Goal: Task Accomplishment & Management: Use online tool/utility

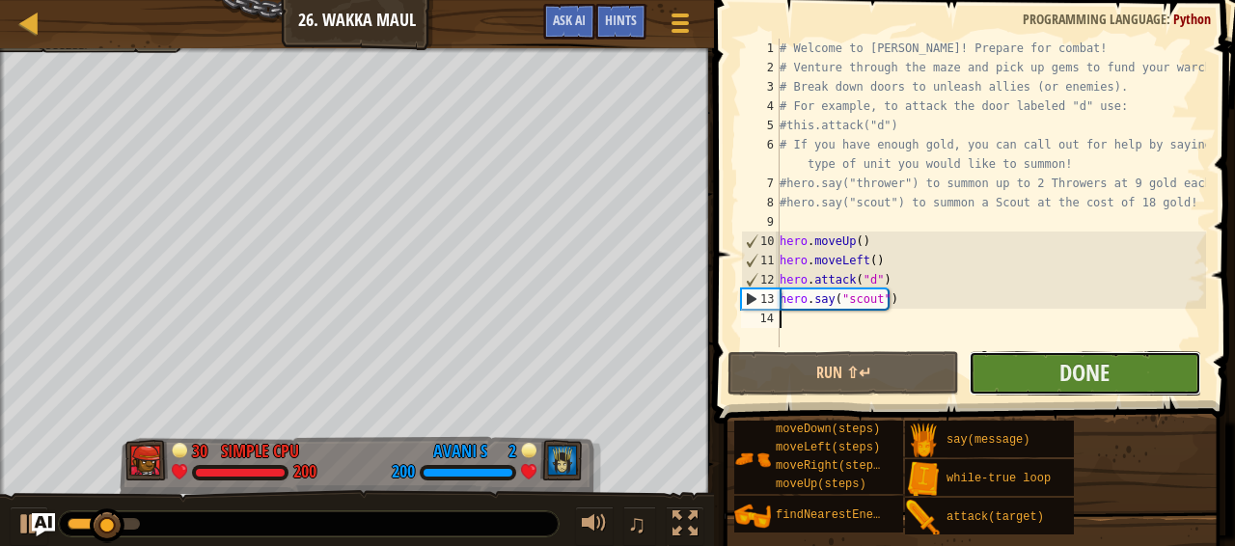
click at [1042, 368] on button "Done" at bounding box center [1084, 373] width 232 height 44
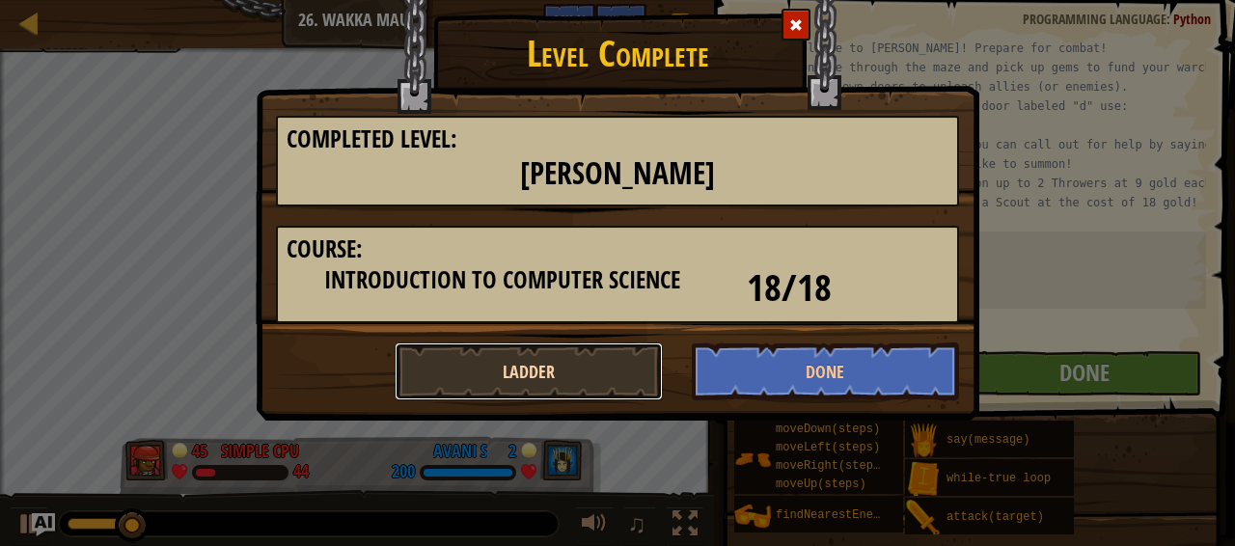
click at [519, 362] on button "Ladder" at bounding box center [529, 371] width 268 height 58
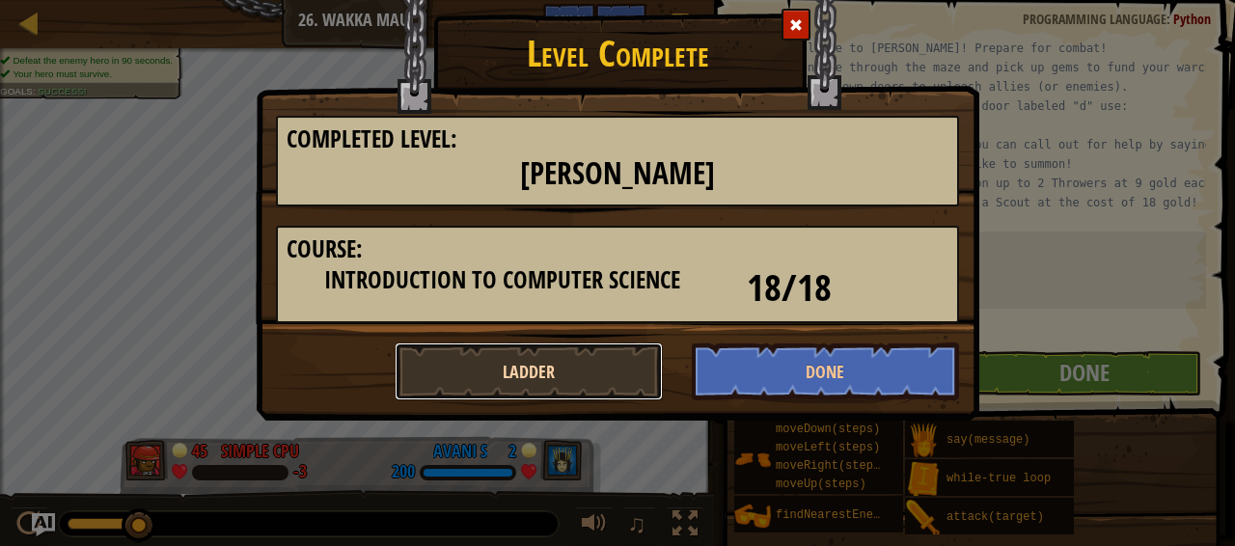
click at [600, 368] on button "Ladder" at bounding box center [529, 371] width 268 height 58
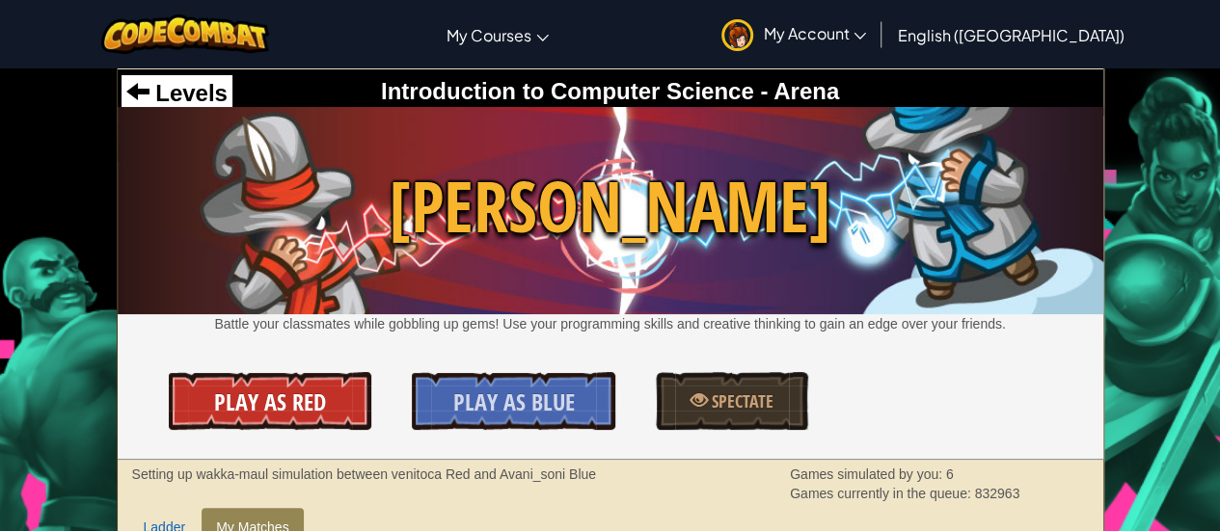
click at [235, 390] on span "Play As Red" at bounding box center [270, 402] width 112 height 31
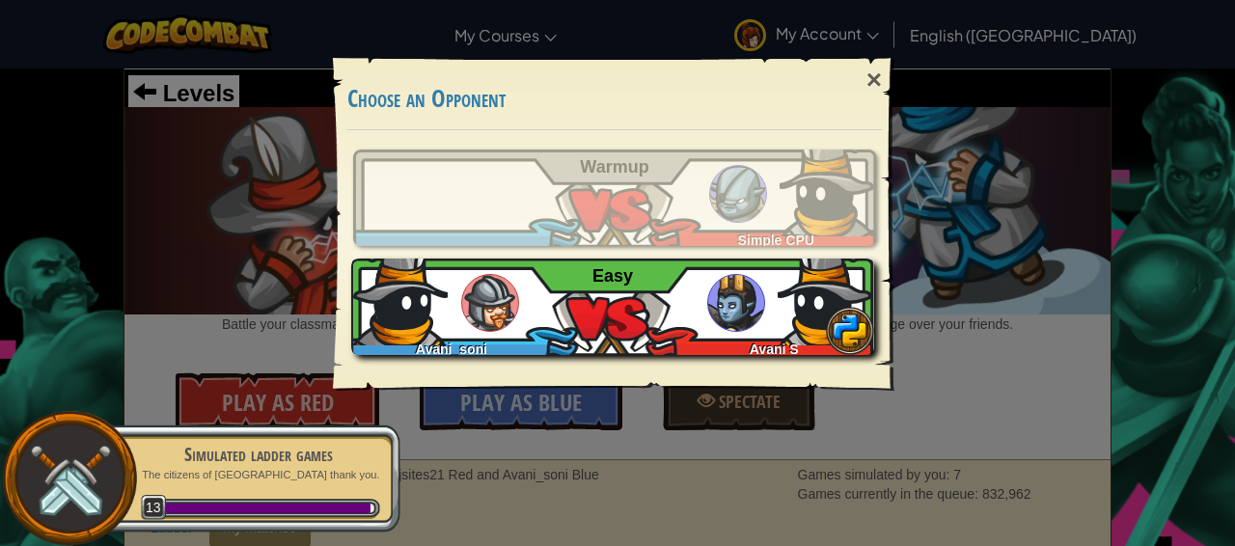
click at [785, 319] on img at bounding box center [825, 297] width 96 height 96
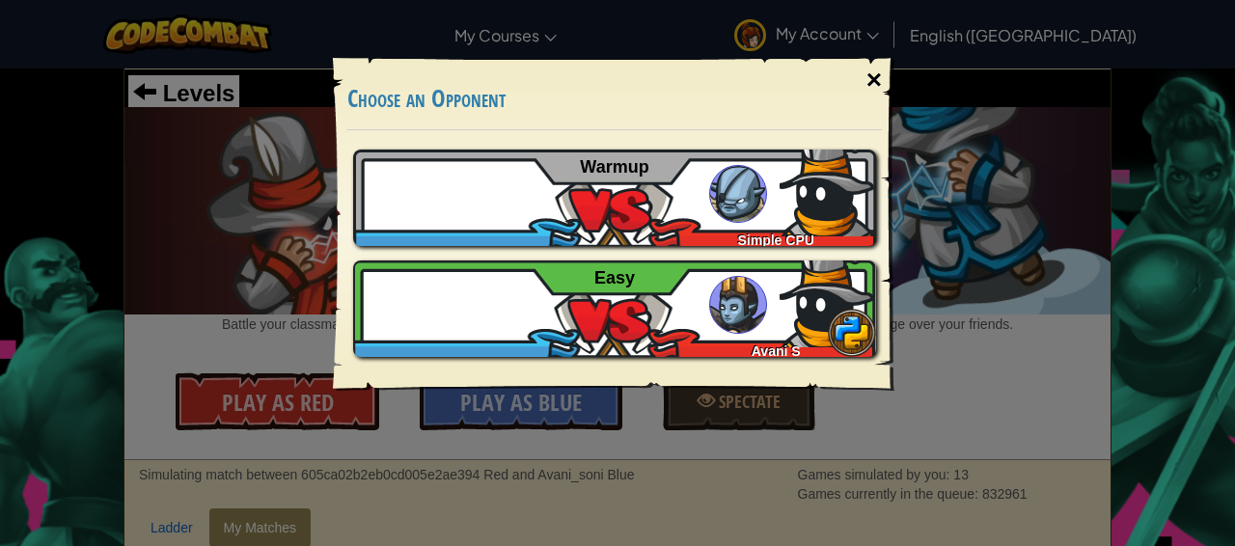
click at [874, 74] on div "×" at bounding box center [874, 80] width 44 height 56
